Goal: Task Accomplishment & Management: Manage account settings

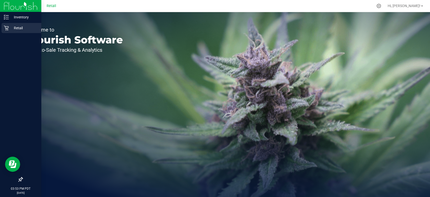
click at [9, 30] on p "Retail" at bounding box center [24, 28] width 30 height 6
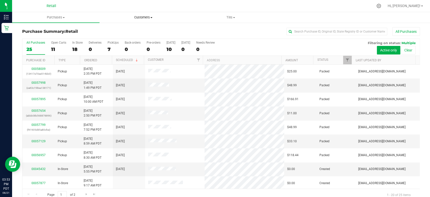
click at [173, 18] on span "Customers" at bounding box center [143, 17] width 87 height 5
click at [259, 6] on div at bounding box center [231, 6] width 283 height 10
click at [231, 18] on span "Tills" at bounding box center [230, 17] width 87 height 5
click at [228, 31] on li "Manage tills" at bounding box center [230, 30] width 87 height 6
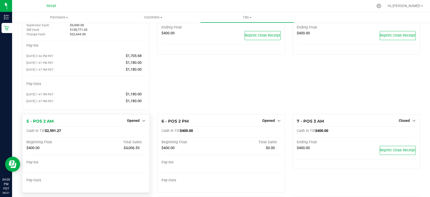
scroll to position [56, 0]
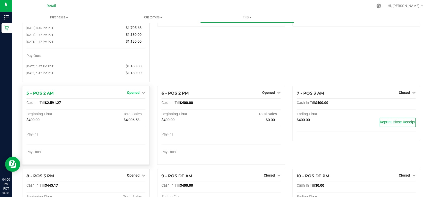
click at [135, 94] on span "Opened" at bounding box center [133, 92] width 13 height 4
click at [137, 102] on link "Close Till" at bounding box center [134, 103] width 14 height 4
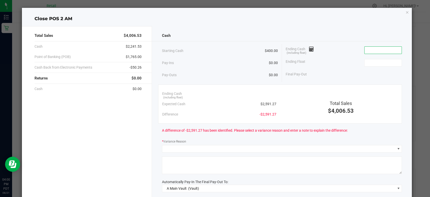
click at [364, 52] on input at bounding box center [382, 50] width 37 height 7
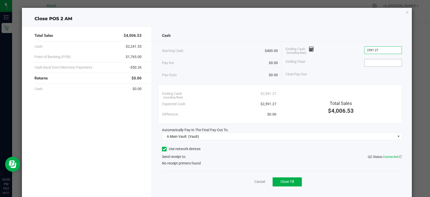
type input "$2,591.27"
click at [381, 64] on input at bounding box center [382, 62] width 37 height 7
type input "$400.00"
click at [163, 149] on icon at bounding box center [164, 149] width 3 height 0
click at [0, 0] on input "Use network devices" at bounding box center [0, 0] width 0 height 0
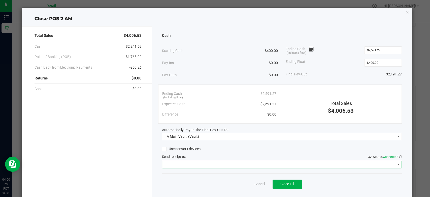
click at [163, 163] on span at bounding box center [278, 164] width 233 height 7
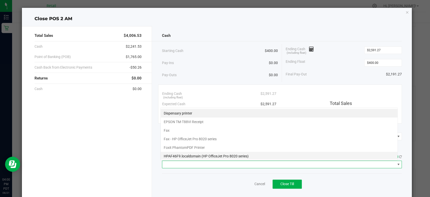
scroll to position [7, 237]
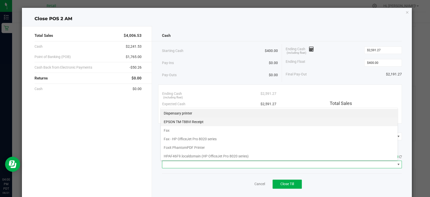
click at [186, 121] on Receipt "EPSON TM-T88VI Receipt" at bounding box center [279, 121] width 237 height 9
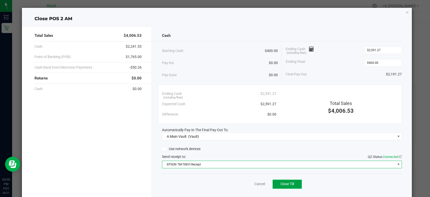
click at [281, 187] on button "Close Till" at bounding box center [286, 183] width 29 height 9
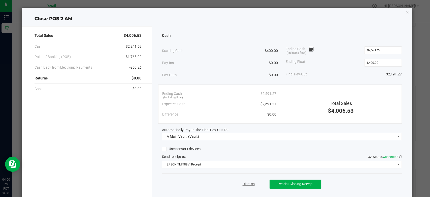
click at [248, 185] on link "Dismiss" at bounding box center [248, 183] width 12 height 5
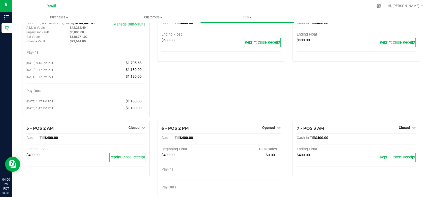
scroll to position [0, 0]
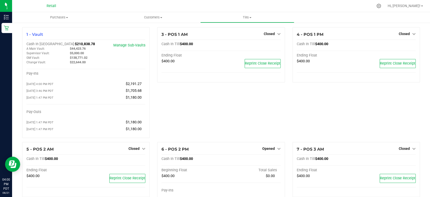
click at [412, 9] on div "Hi, [PERSON_NAME]!" at bounding box center [404, 6] width 39 height 9
click at [413, 6] on span "Hi, [PERSON_NAME]!" at bounding box center [403, 6] width 33 height 4
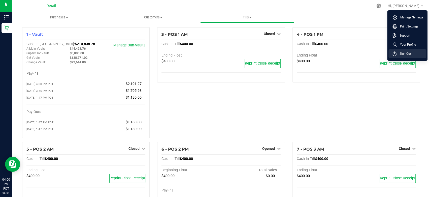
click at [403, 53] on span "Sign Out" at bounding box center [403, 53] width 15 height 5
